Goal: Navigation & Orientation: Find specific page/section

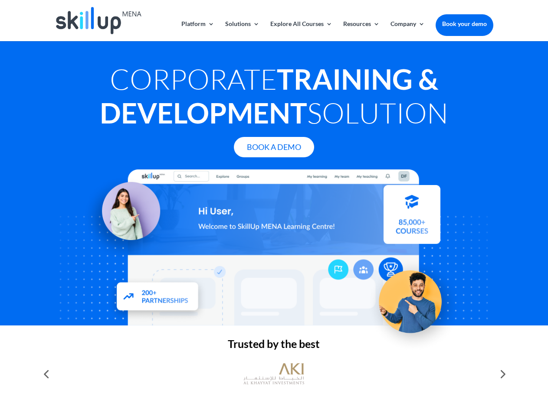
click at [274, 208] on div at bounding box center [274, 248] width 438 height 156
click at [241, 31] on link "Solutions" at bounding box center [242, 31] width 34 height 20
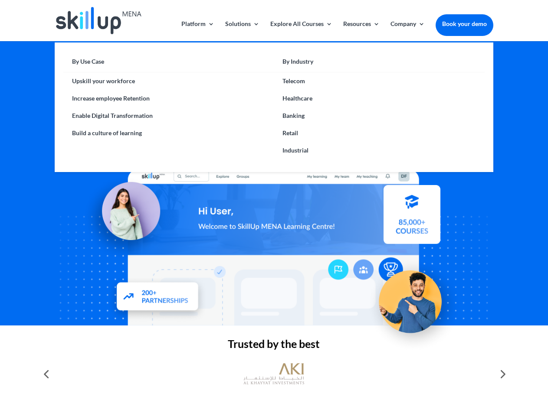
click at [300, 31] on link "Explore All Courses" at bounding box center [301, 31] width 62 height 20
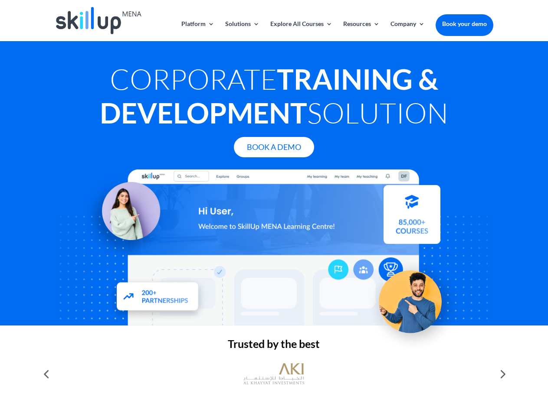
click at [360, 31] on link "Resources" at bounding box center [361, 31] width 36 height 20
click at [407, 31] on link "Company" at bounding box center [407, 31] width 34 height 20
click at [274, 374] on img at bounding box center [273, 374] width 61 height 30
